Goal: Information Seeking & Learning: Learn about a topic

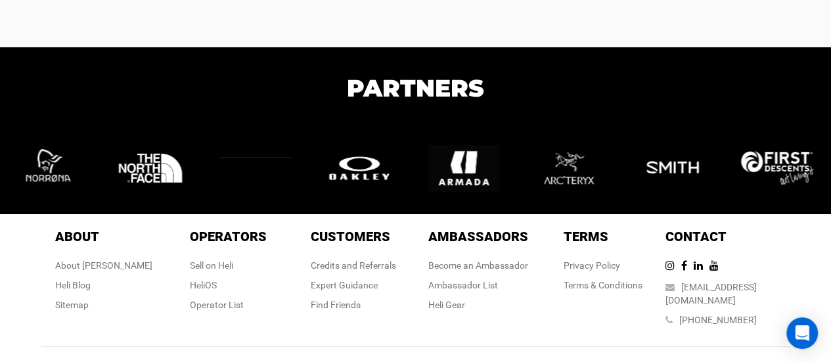
scroll to position [2715, 0]
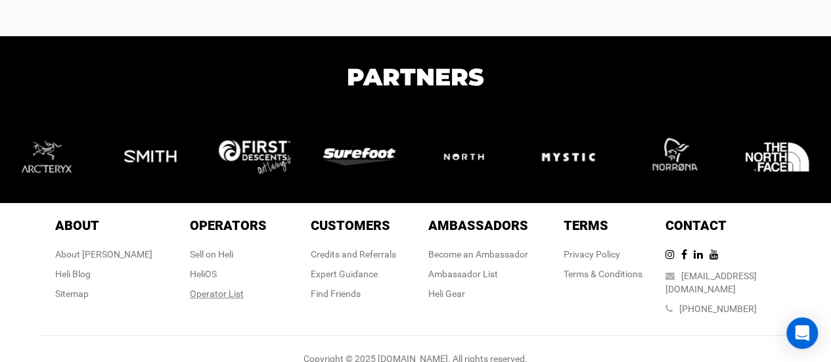
click at [200, 291] on div "Operator List" at bounding box center [228, 293] width 77 height 13
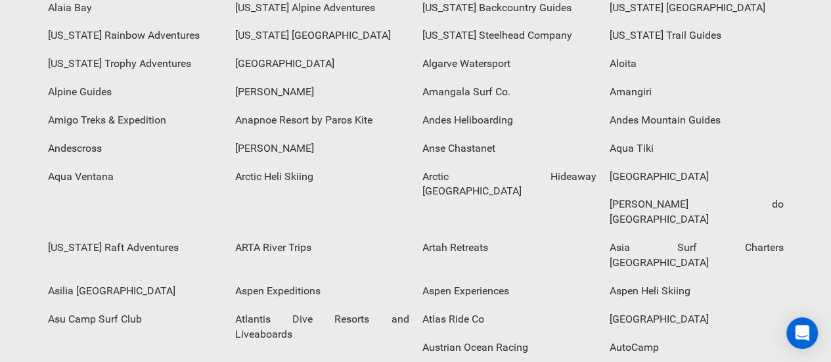
scroll to position [263, 0]
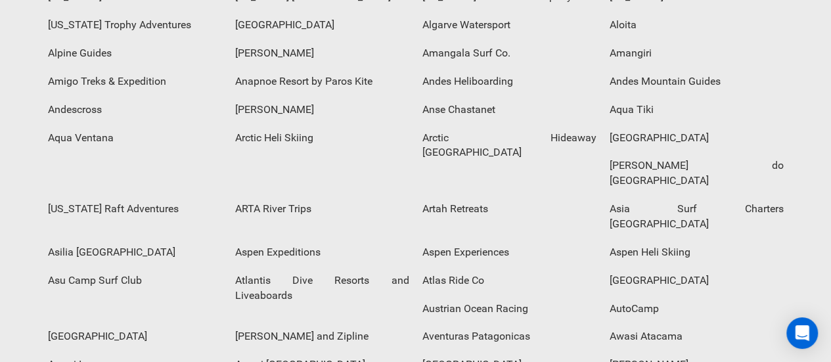
click at [603, 238] on div "Aspen Heli Skiing" at bounding box center [696, 252] width 187 height 28
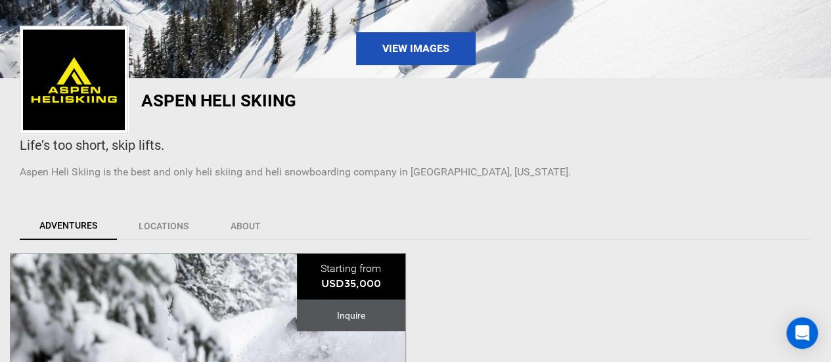
scroll to position [197, 0]
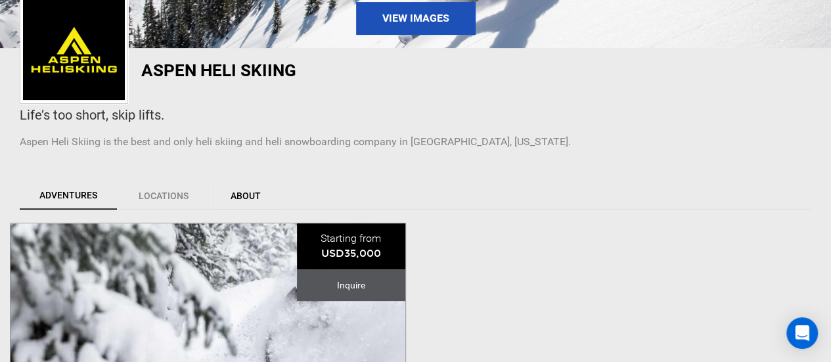
click at [251, 195] on link "About" at bounding box center [245, 196] width 71 height 28
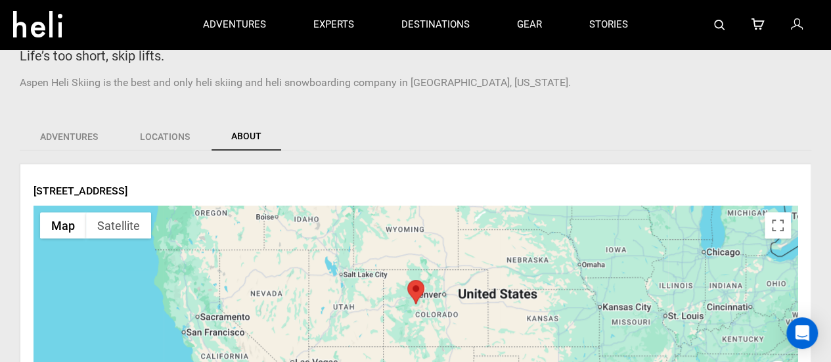
scroll to position [180, 0]
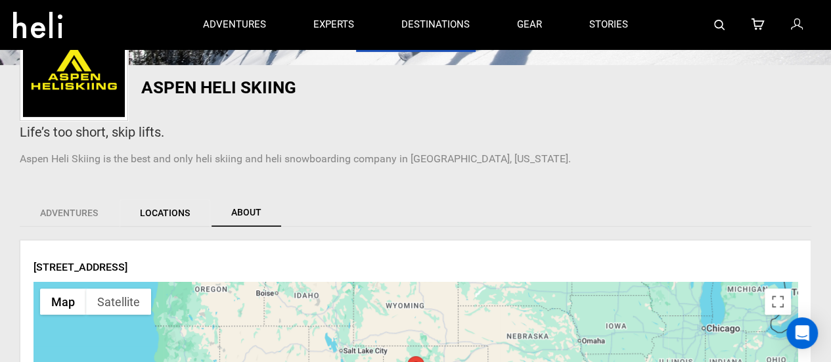
click at [163, 213] on link "Locations" at bounding box center [164, 213] width 91 height 28
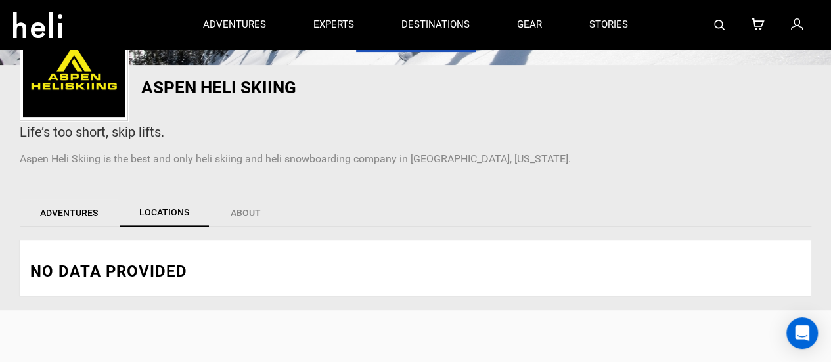
click at [77, 212] on link "Adventures" at bounding box center [69, 213] width 98 height 28
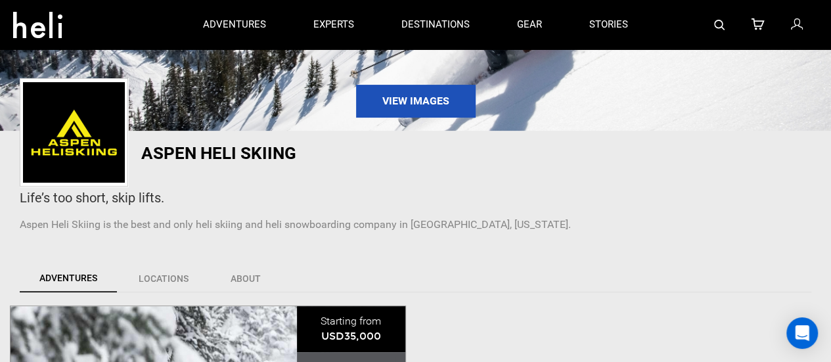
scroll to position [0, 0]
